Goal: Find specific page/section

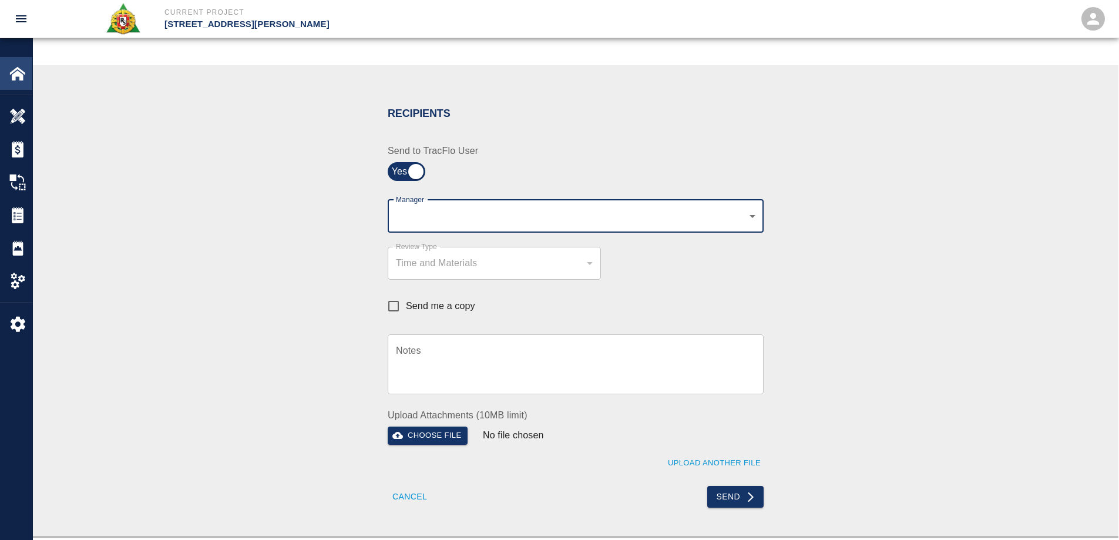
click at [24, 79] on img at bounding box center [17, 73] width 16 height 16
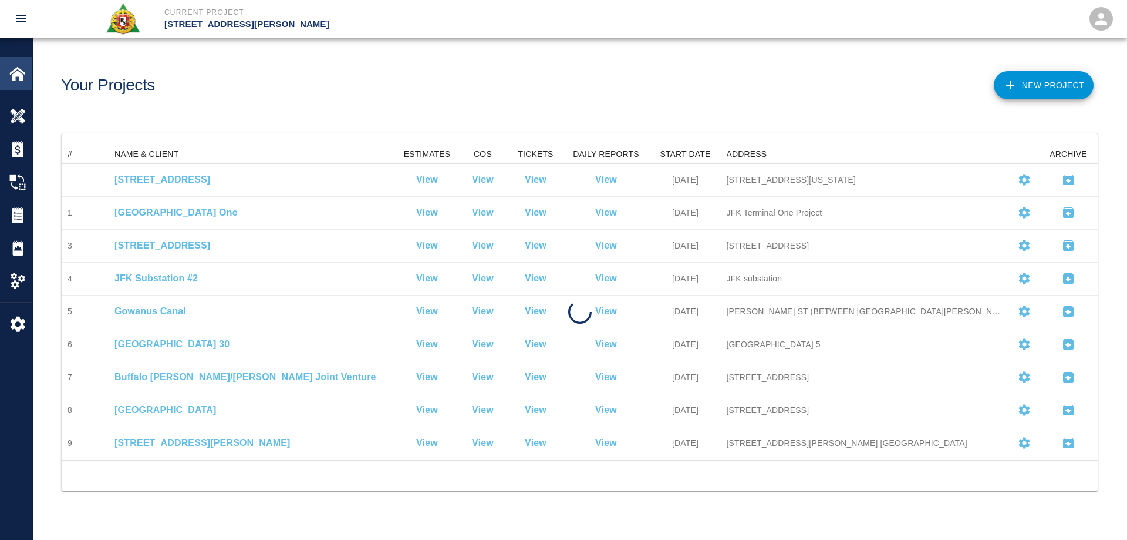
scroll to position [306, 1027]
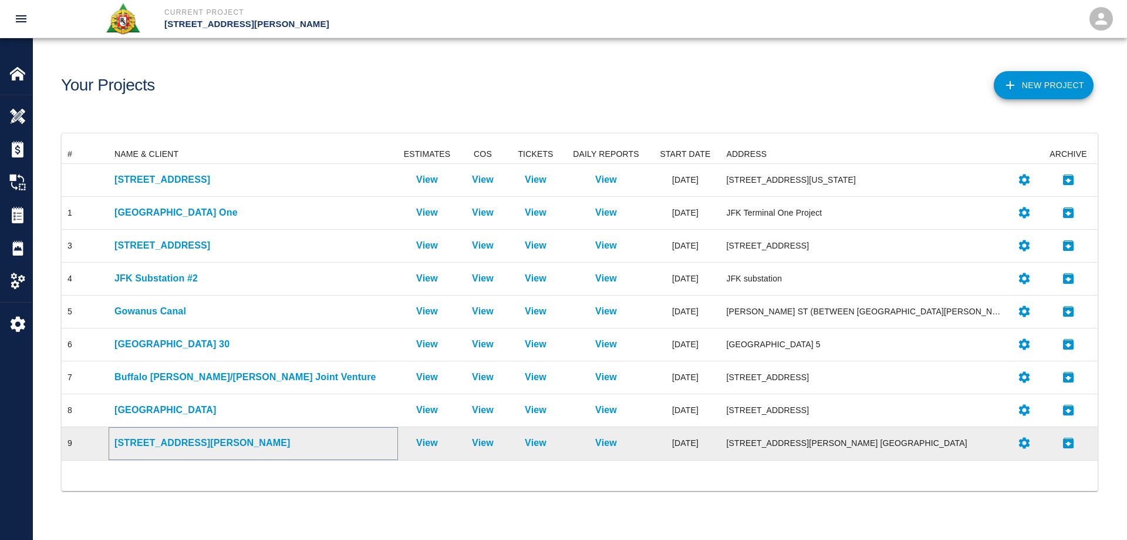
click at [181, 446] on p "[STREET_ADDRESS][PERSON_NAME]" at bounding box center [253, 443] width 278 height 14
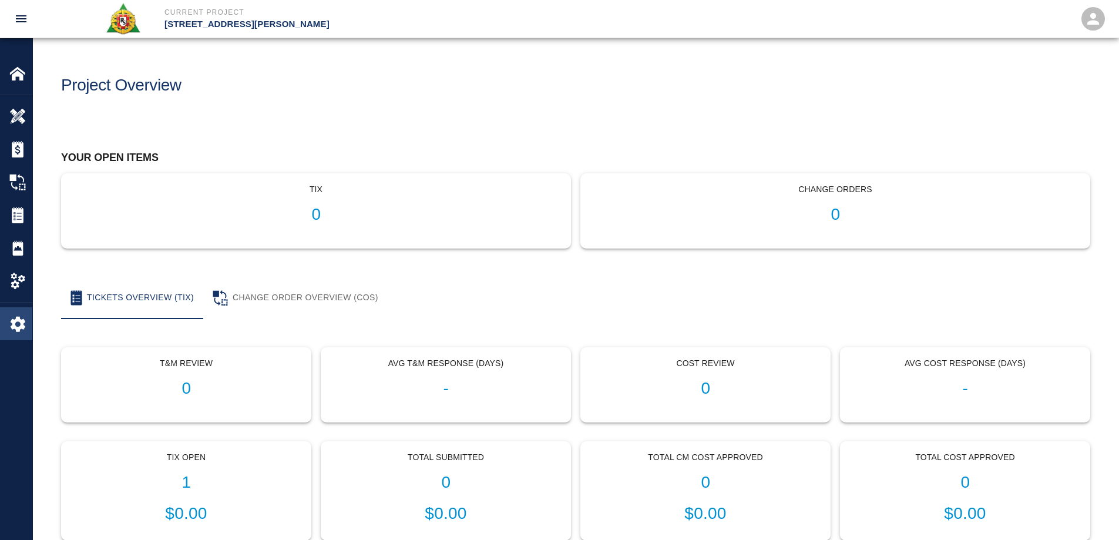
click at [25, 329] on img at bounding box center [17, 323] width 16 height 16
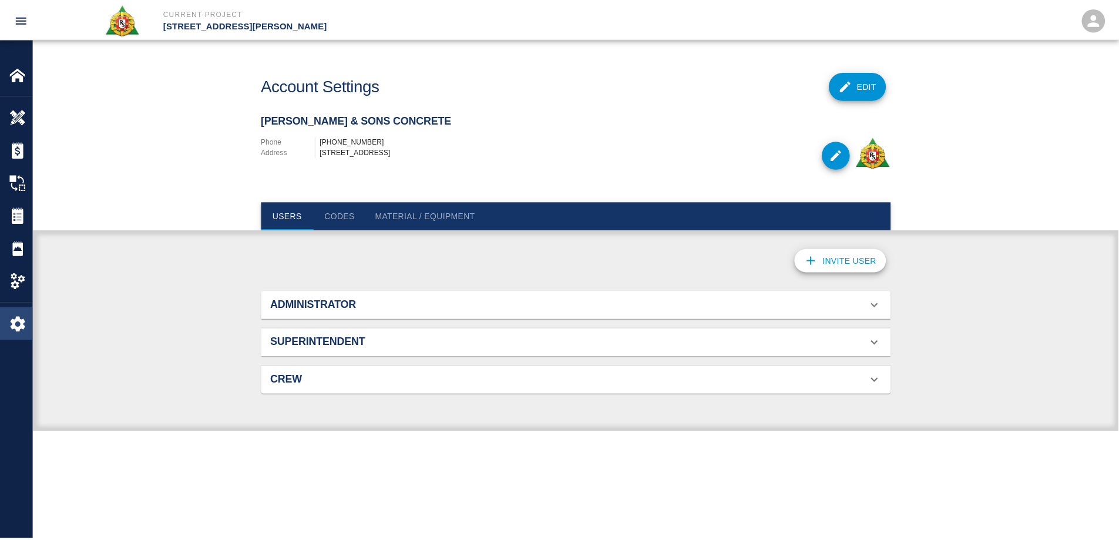
scroll to position [76, 607]
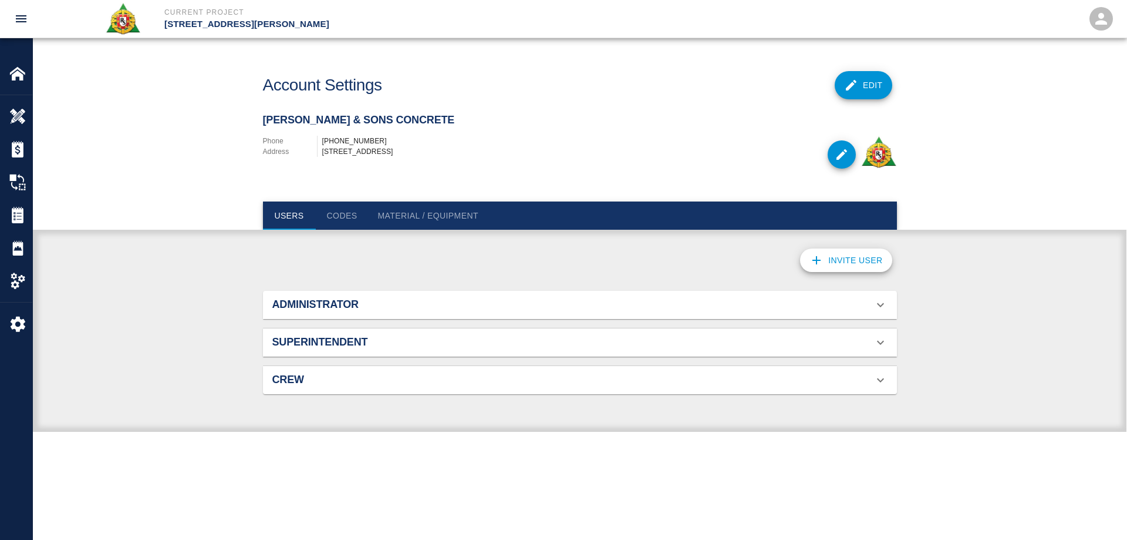
click at [344, 307] on h2 "Administrator" at bounding box center [372, 304] width 200 height 13
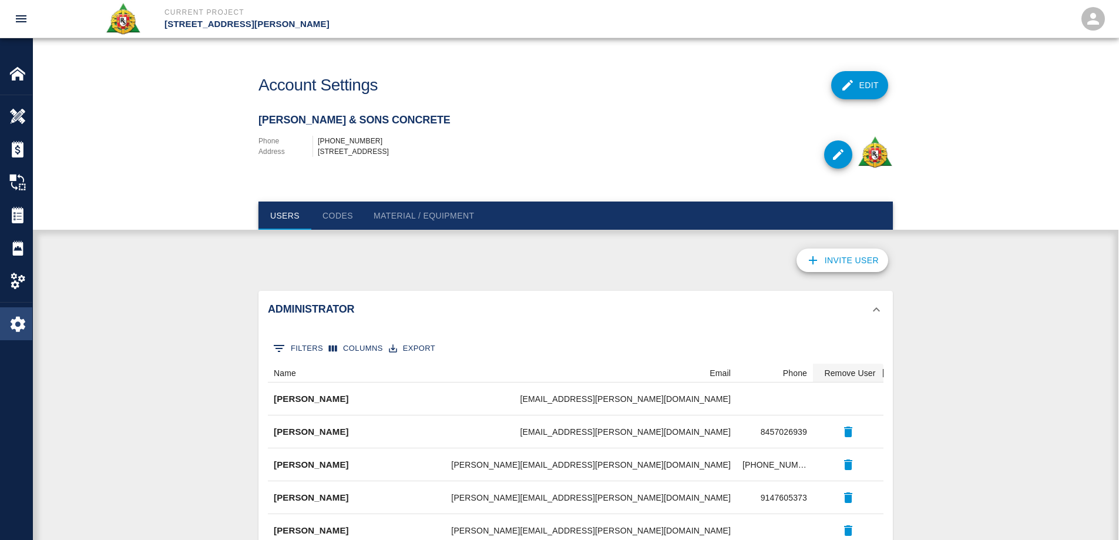
click at [28, 317] on div at bounding box center [25, 323] width 33 height 16
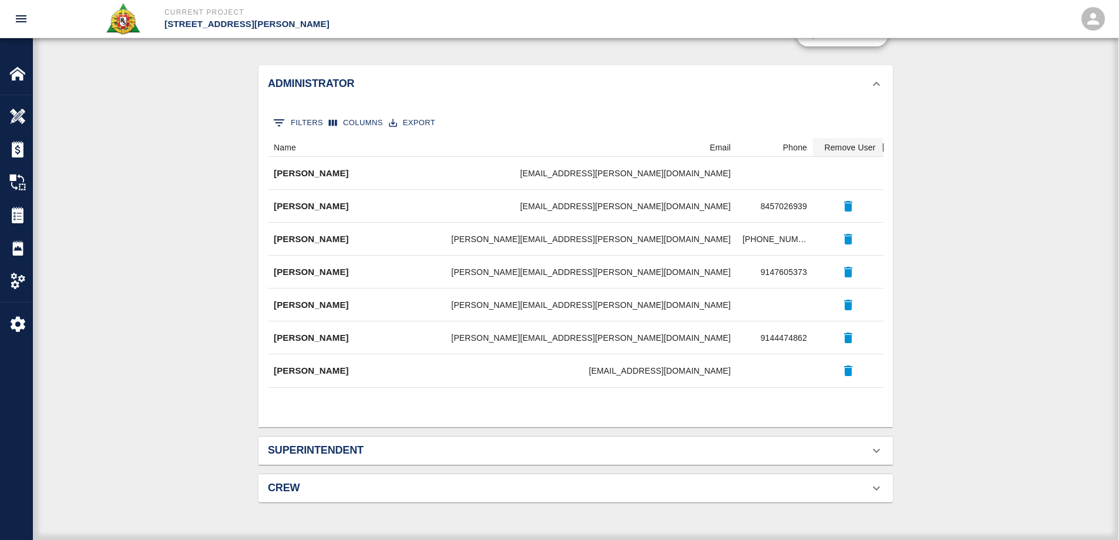
scroll to position [229, 0]
click at [362, 447] on h2 "Superintendent" at bounding box center [368, 450] width 200 height 13
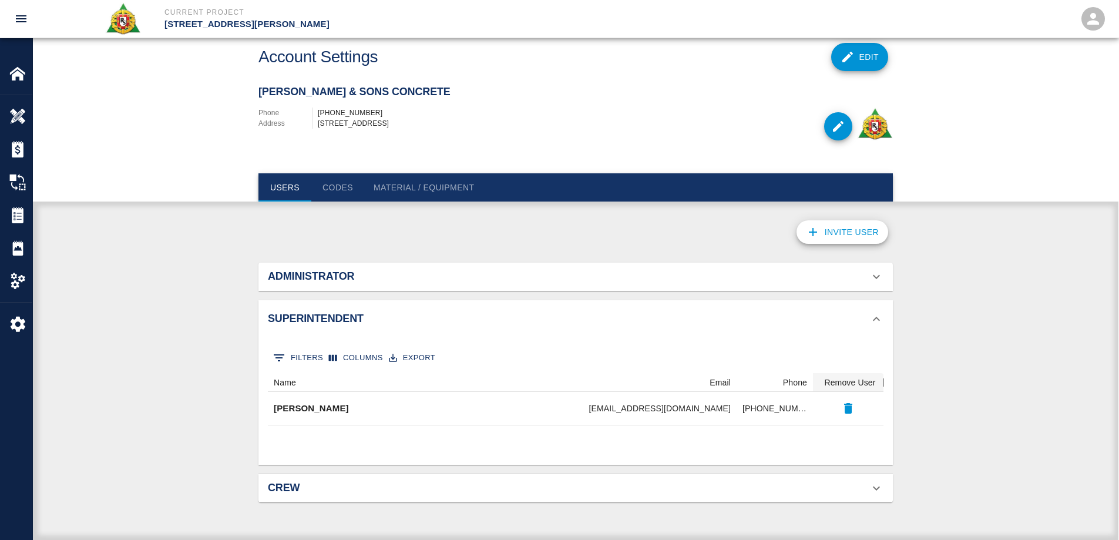
scroll to position [32, 0]
click at [302, 487] on h2 "Crew" at bounding box center [368, 487] width 200 height 13
